Goal: Task Accomplishment & Management: Complete application form

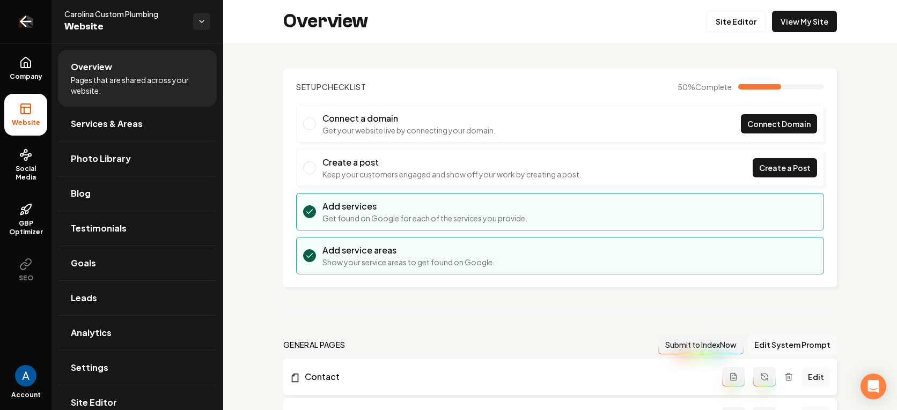
click at [22, 21] on icon "Return to dashboard" at bounding box center [26, 21] width 10 height 0
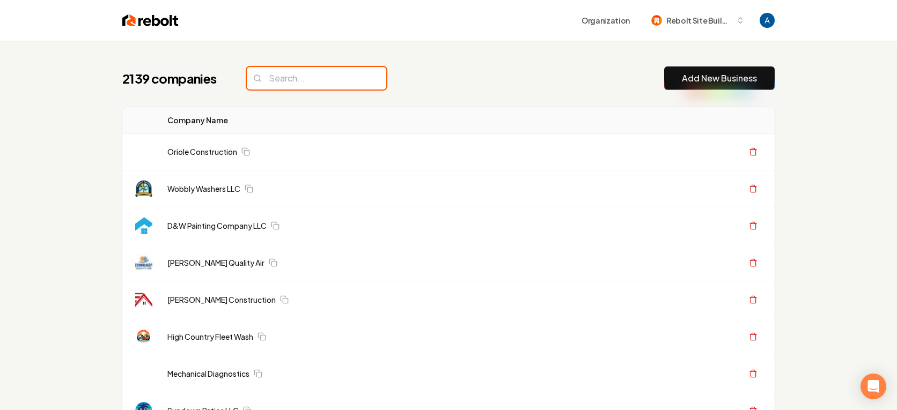
click at [300, 80] on input "search" at bounding box center [317, 78] width 140 height 23
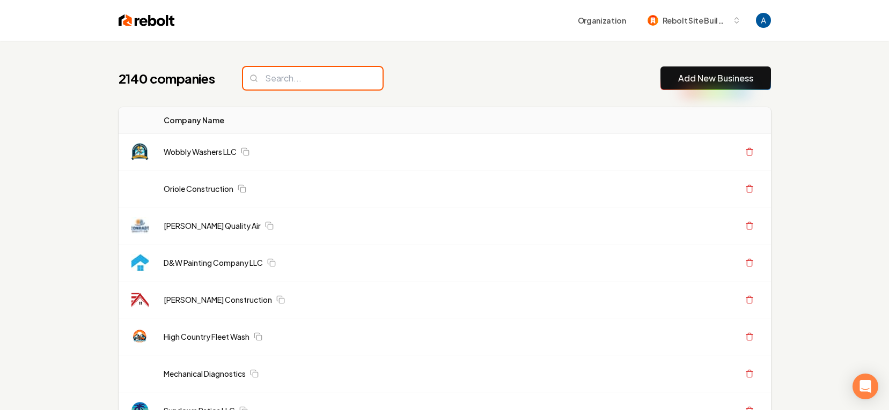
click at [307, 79] on input "search" at bounding box center [313, 78] width 140 height 23
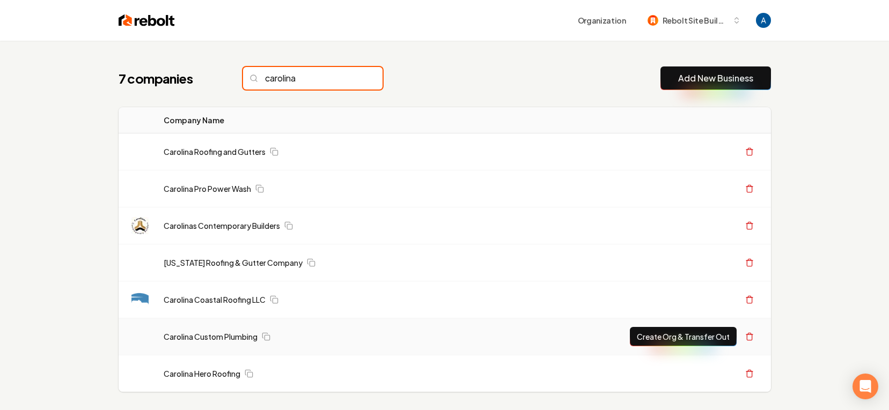
type input "carolina"
click at [640, 334] on button "Create Org & Transfer Out" at bounding box center [683, 336] width 107 height 19
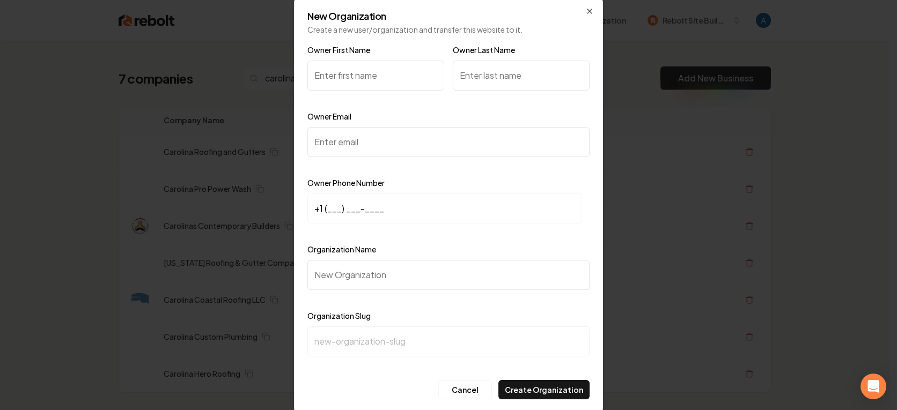
click at [349, 72] on input "Owner First Name" at bounding box center [375, 76] width 137 height 30
type input "Kelsey"
click at [494, 75] on input "Owner Last Name" at bounding box center [521, 76] width 137 height 30
type input "Minish"
click at [354, 150] on input "Owner Email" at bounding box center [448, 142] width 282 height 30
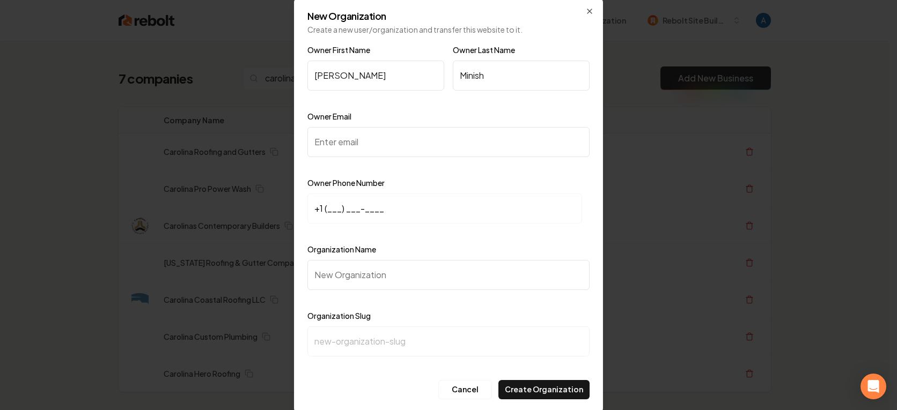
paste input "kelsey@carolinacustomplumbing.com"
type input "kelsey@carolinacustomplumbing.com"
click at [326, 213] on input "+1 (___) ___-____" at bounding box center [444, 209] width 275 height 30
paste input "828) 803-4669"
type input "+1 (828) 803-4669"
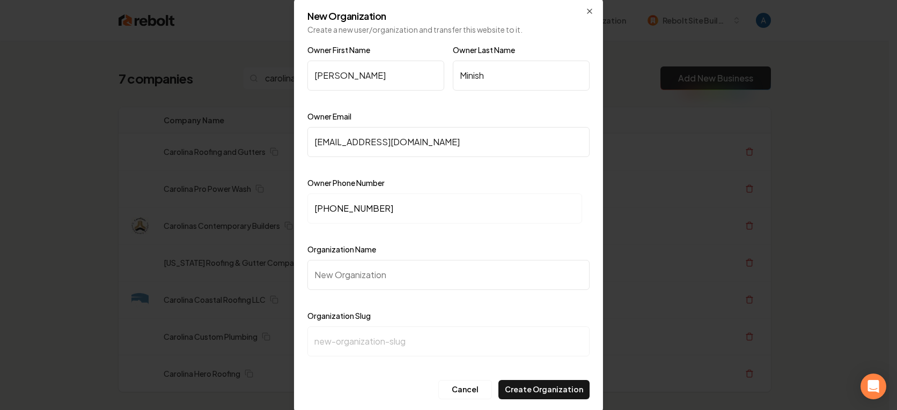
click at [355, 272] on input "Organization Name" at bounding box center [448, 275] width 282 height 30
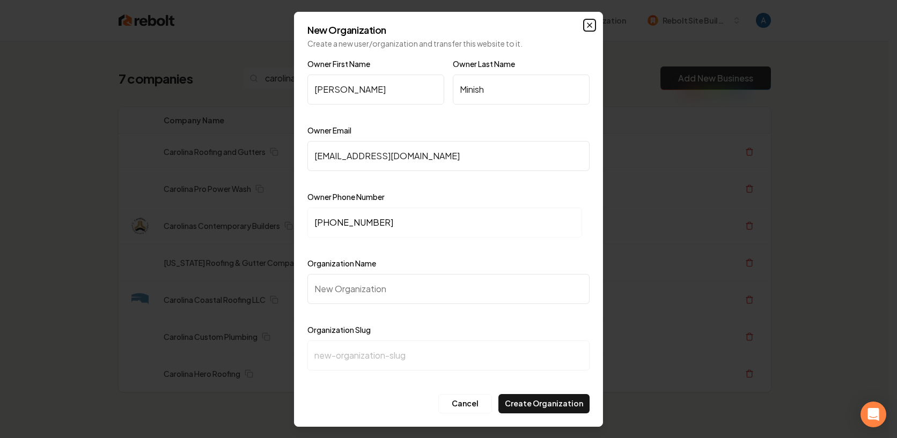
click at [590, 24] on icon "button" at bounding box center [590, 25] width 4 height 4
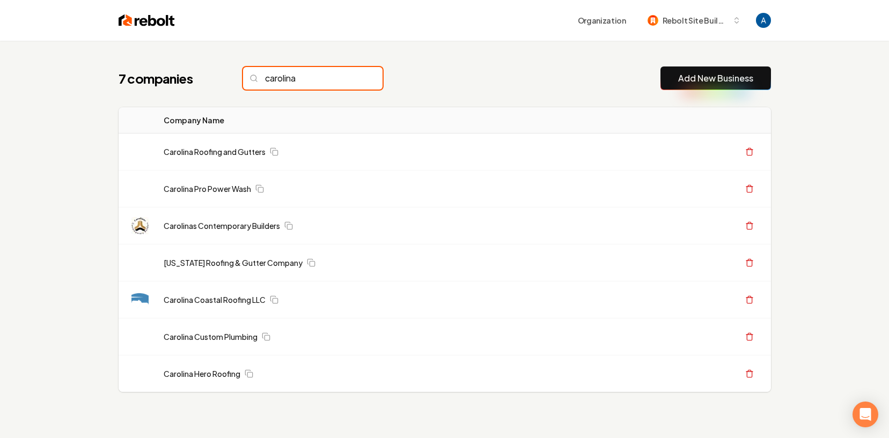
click at [353, 78] on input "carolina" at bounding box center [313, 78] width 140 height 23
click at [351, 78] on input "carolina" at bounding box center [313, 78] width 140 height 23
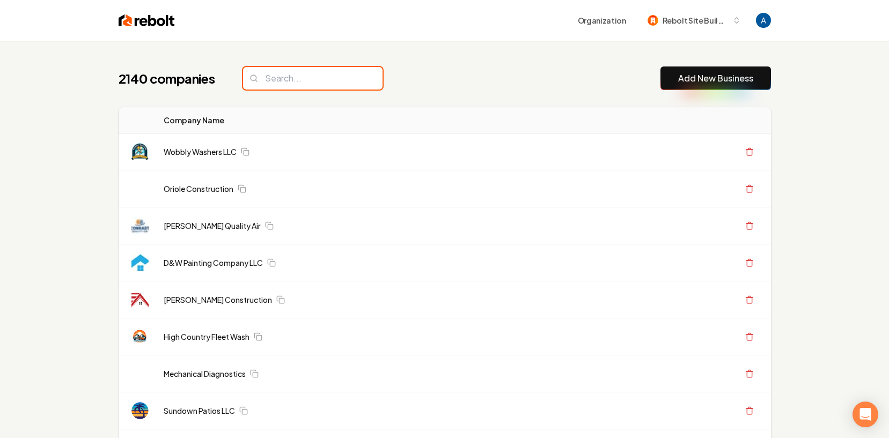
click at [328, 81] on input "search" at bounding box center [313, 78] width 140 height 23
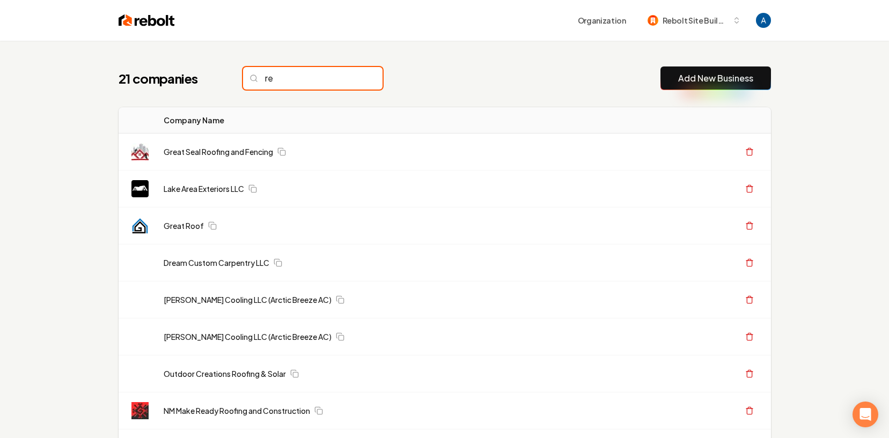
type input "r"
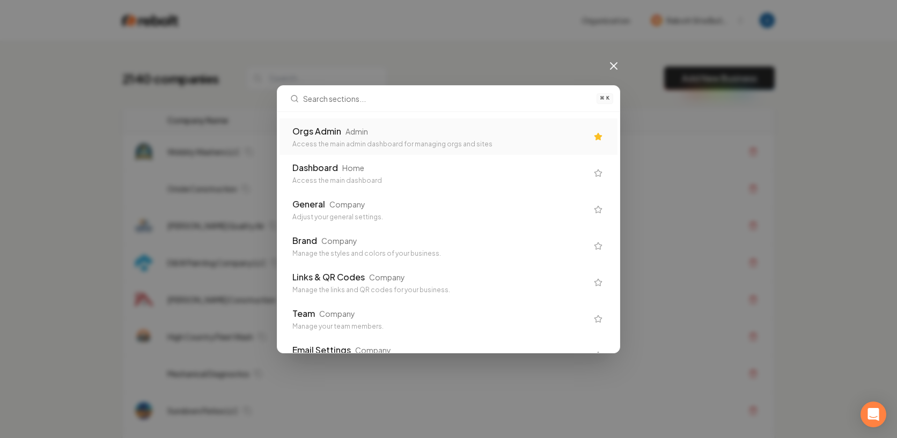
click at [329, 134] on div "Orgs Admin" at bounding box center [316, 131] width 49 height 13
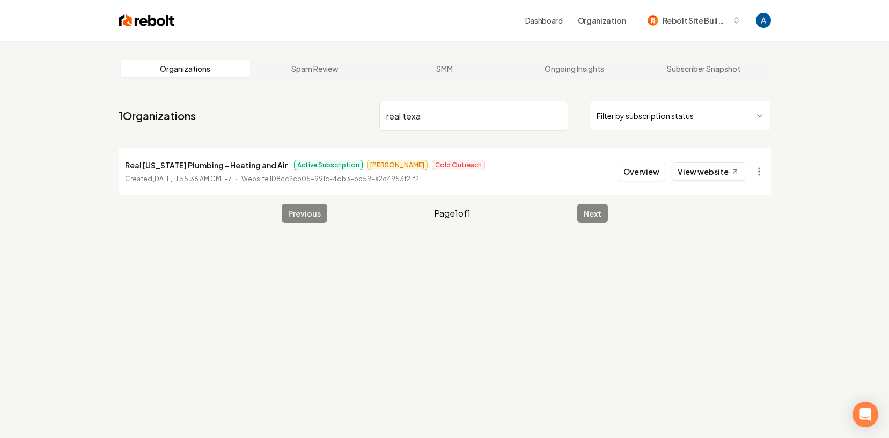
type input "real texa"
drag, startPoint x: 125, startPoint y: 166, endPoint x: 258, endPoint y: 165, distance: 132.5
click at [258, 165] on p "Real Texas Plumbing - Heating and Air" at bounding box center [206, 165] width 163 height 13
copy p "Real Texas Plumbing - Heating and Air"
click at [724, 174] on link "View website" at bounding box center [709, 172] width 74 height 18
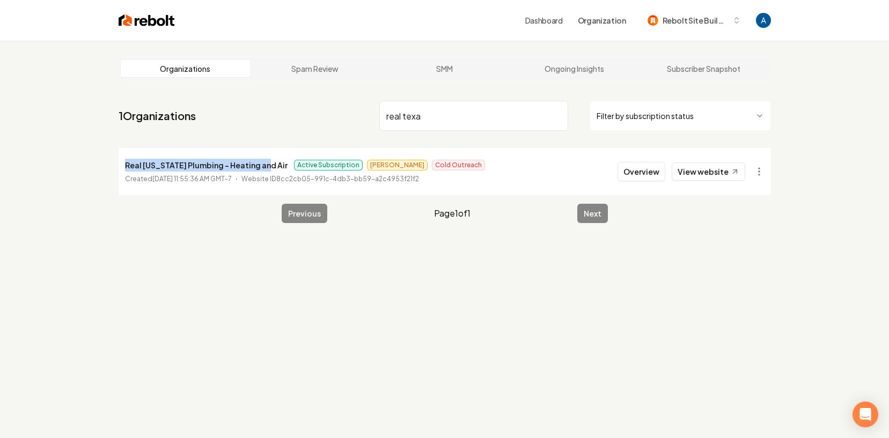
click at [559, 116] on input "real texa" at bounding box center [473, 116] width 189 height 30
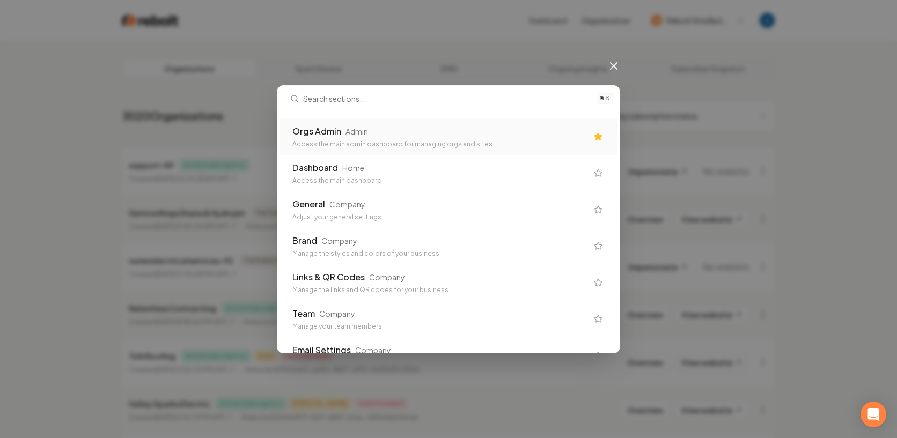
click at [453, 134] on div "Orgs Admin Admin" at bounding box center [439, 131] width 295 height 13
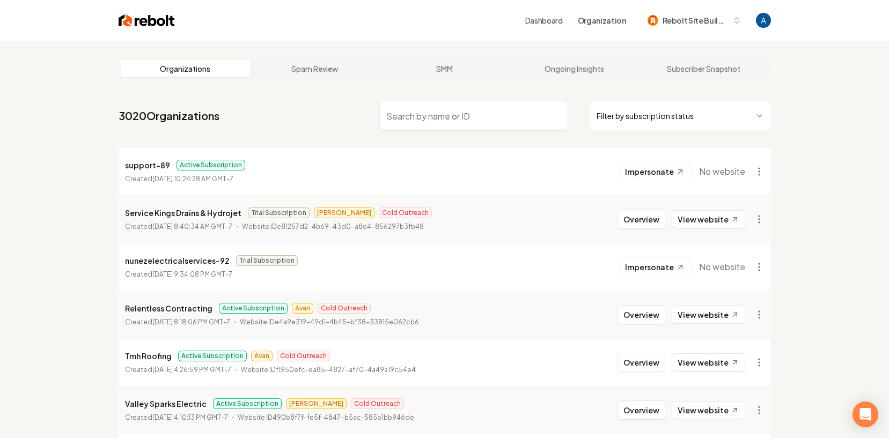
click at [422, 119] on input "search" at bounding box center [473, 116] width 189 height 30
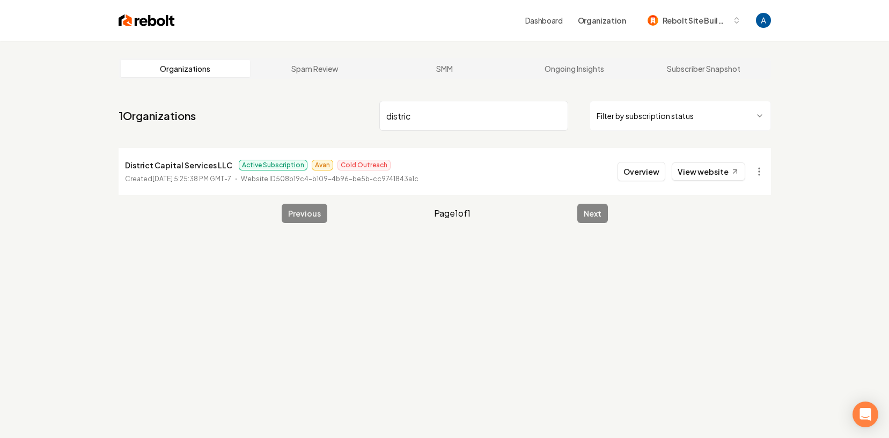
type input "distric"
drag, startPoint x: 125, startPoint y: 170, endPoint x: 225, endPoint y: 166, distance: 100.4
click at [225, 166] on p "District Capital Services LLC" at bounding box center [178, 165] width 107 height 13
copy p "District Capital Services LLC"
click at [639, 177] on button "Overview" at bounding box center [642, 171] width 48 height 19
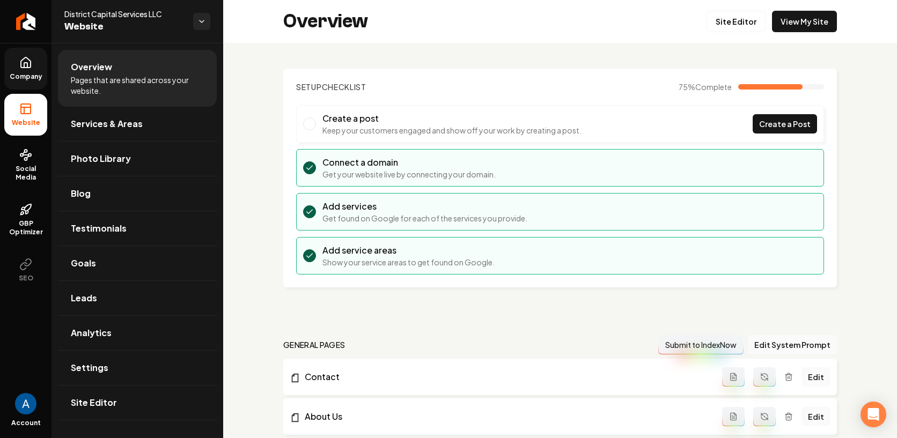
click at [8, 76] on span "Company" at bounding box center [25, 76] width 41 height 9
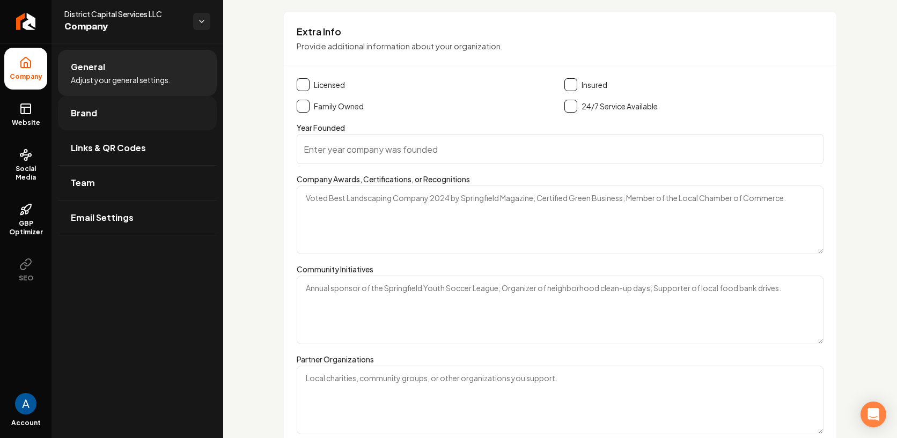
click at [99, 110] on link "Brand" at bounding box center [137, 113] width 159 height 34
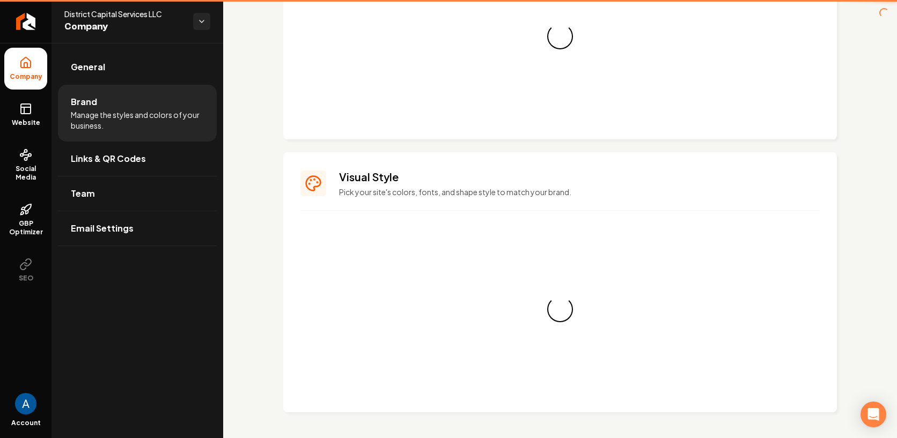
scroll to position [894, 0]
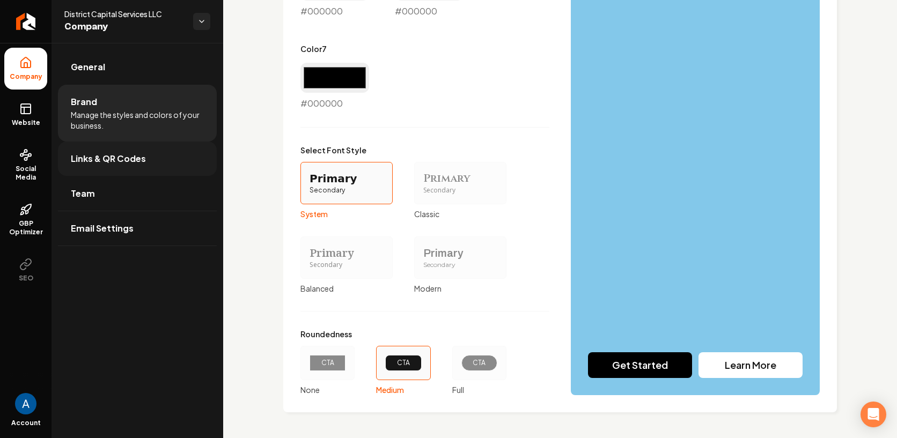
click at [108, 155] on span "Links & QR Codes" at bounding box center [108, 158] width 75 height 13
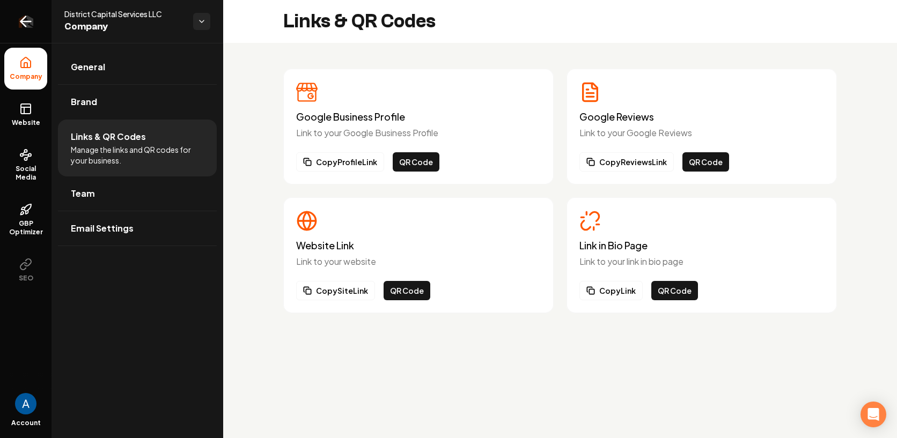
click at [23, 21] on icon "Return to dashboard" at bounding box center [26, 21] width 10 height 0
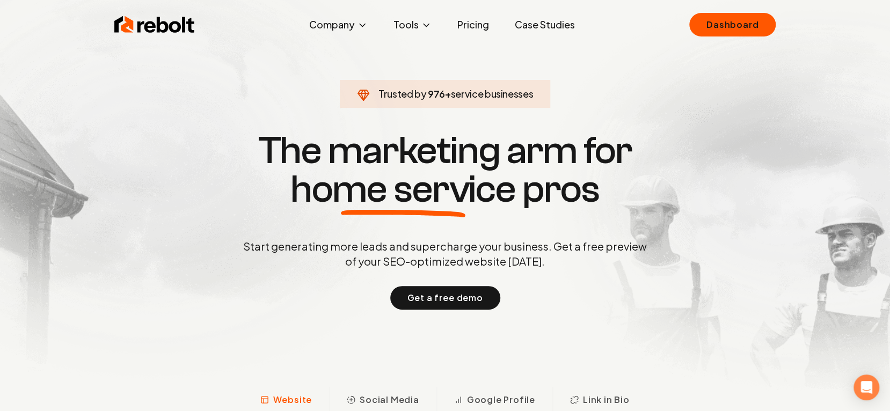
click at [531, 26] on link "Case Studies" at bounding box center [544, 24] width 77 height 21
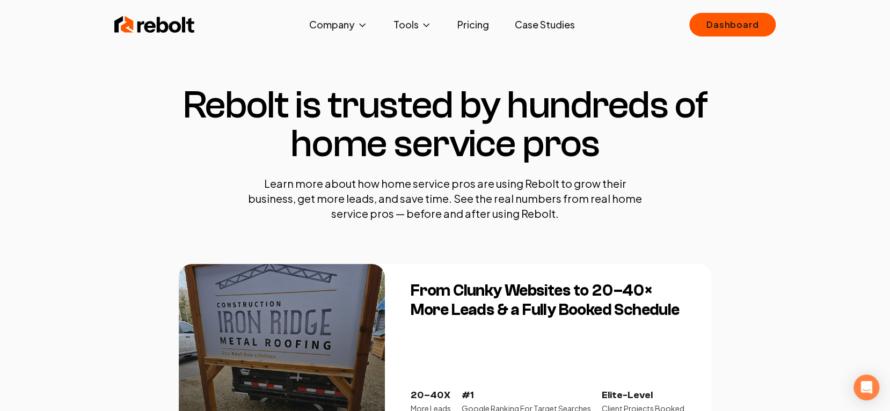
click at [157, 31] on img at bounding box center [154, 24] width 80 height 21
